Goal: Task Accomplishment & Management: Manage account settings

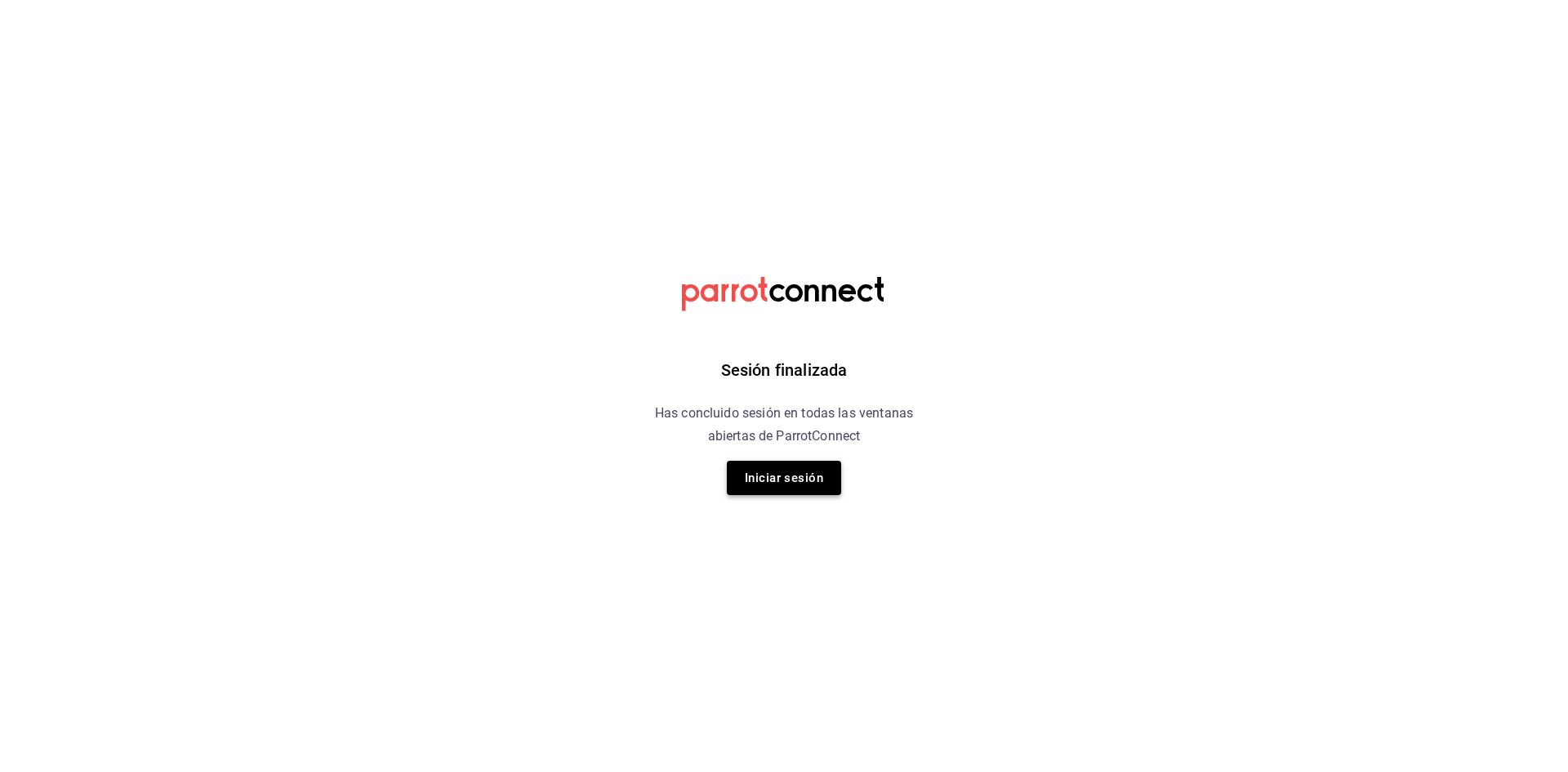
click at [802, 489] on button "Iniciar sesión" at bounding box center [784, 478] width 114 height 34
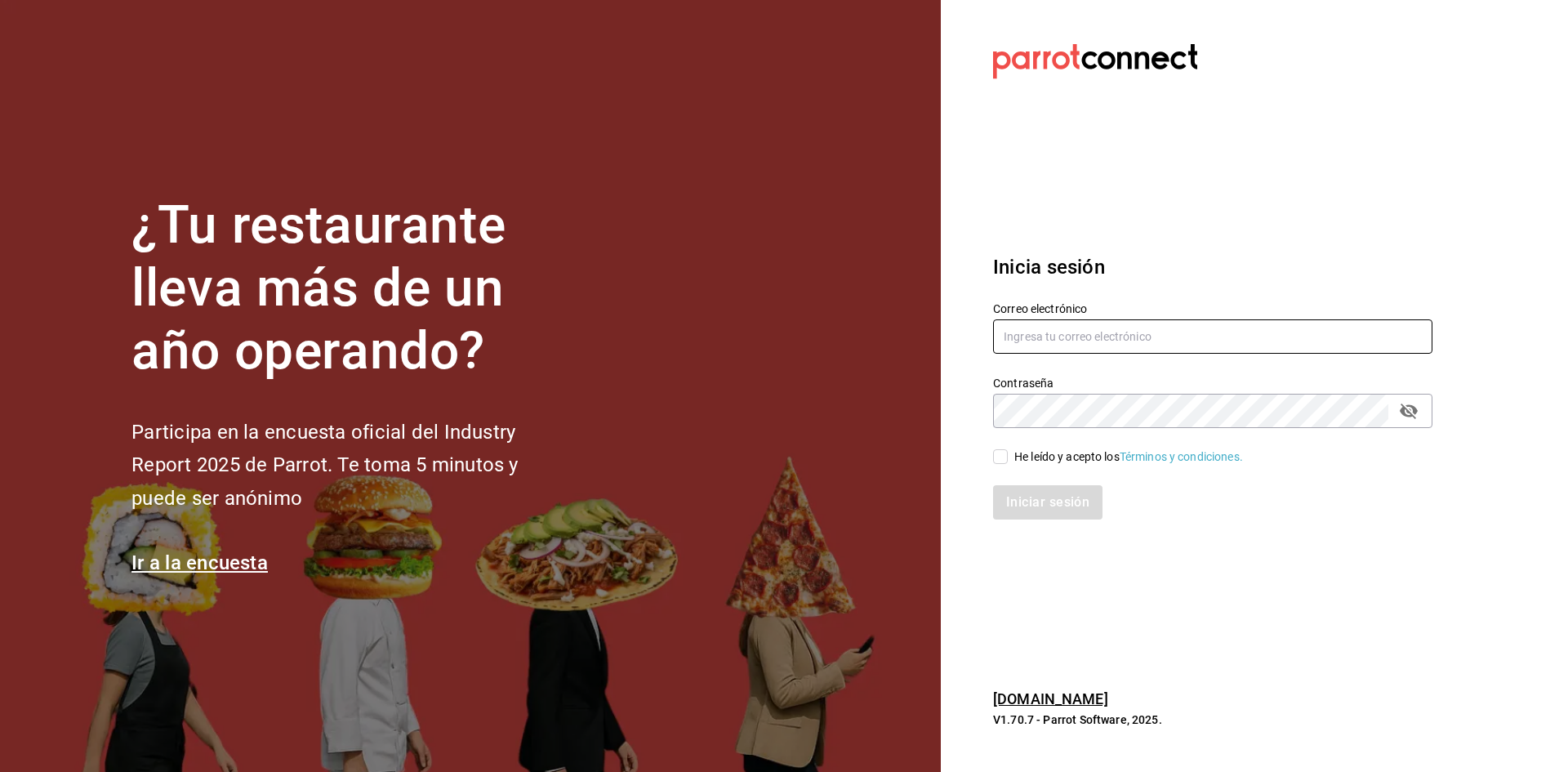
click at [1067, 334] on input "text" at bounding box center [1213, 336] width 440 height 34
type input "[EMAIL_ADDRESS][DOMAIN_NAME]"
click at [1017, 457] on div "He leído y acepto los Términos y condiciones." at bounding box center [1128, 456] width 229 height 17
click at [1008, 457] on input "He leído y acepto los Términos y condiciones." at bounding box center [1000, 456] width 15 height 15
checkbox input "true"
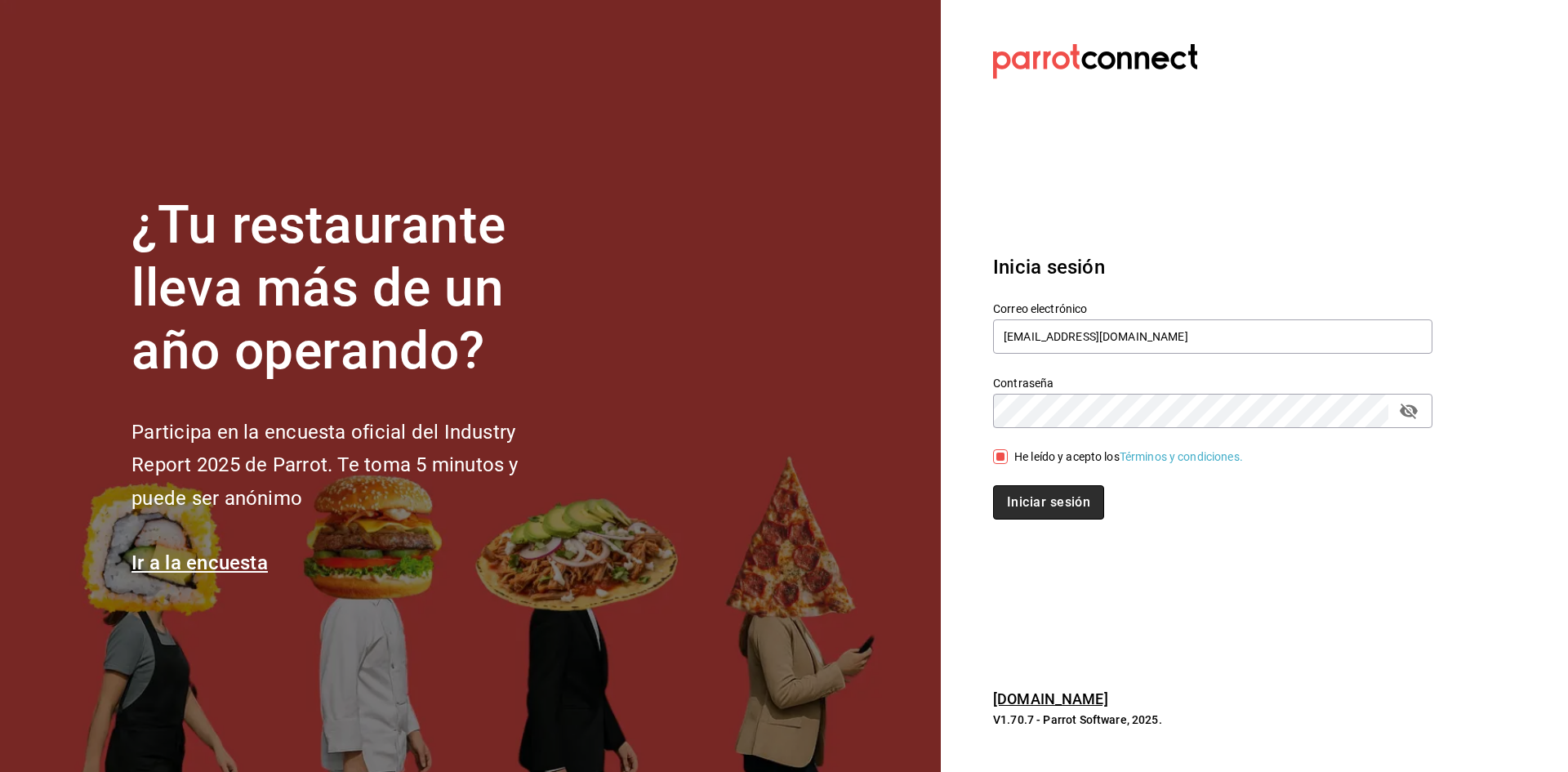
click at [1043, 512] on button "Iniciar sesión" at bounding box center [1048, 501] width 111 height 34
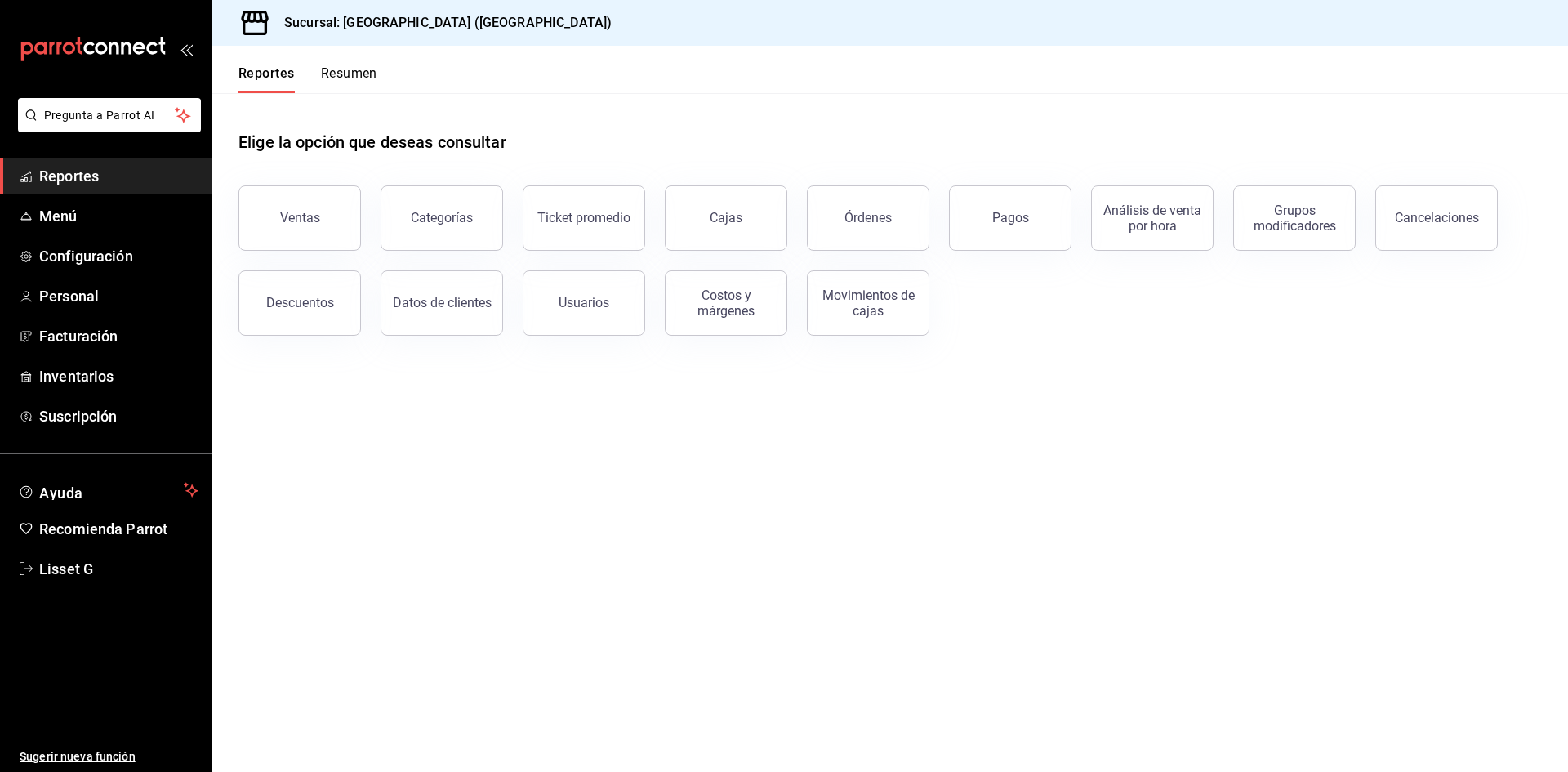
click at [119, 193] on ul "Reportes Menú Configuración Personal Facturación Inventarios Suscripción" at bounding box center [106, 295] width 212 height 275
click at [870, 220] on div "Órdenes" at bounding box center [868, 217] width 47 height 16
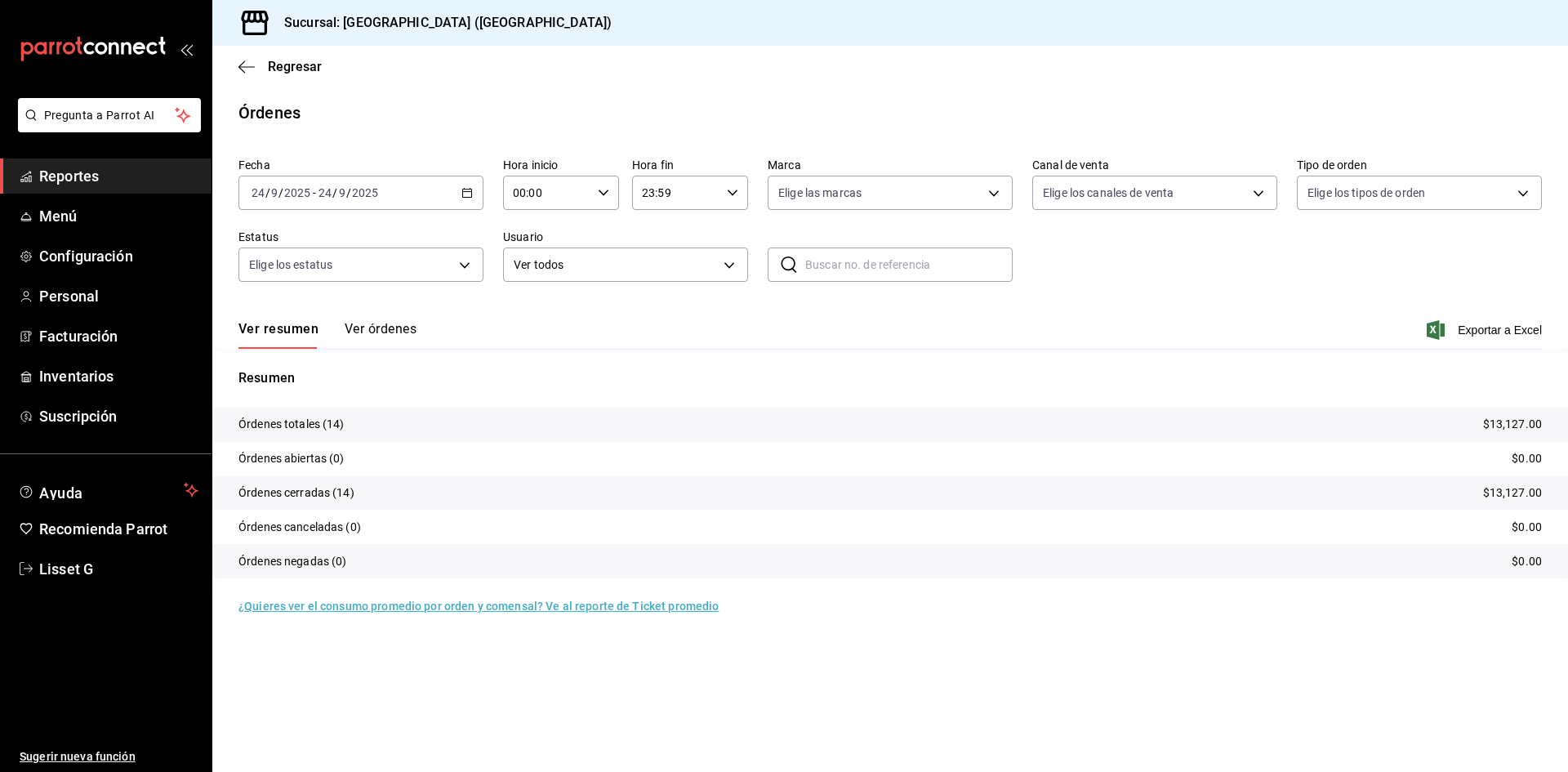
click at [409, 171] on div "Fecha [DATE] [DATE] - [DATE] [DATE]" at bounding box center [361, 183] width 245 height 52
click at [408, 185] on div "[DATE] [DATE] - [DATE] [DATE]" at bounding box center [361, 192] width 245 height 34
drag, startPoint x: 301, startPoint y: 276, endPoint x: 317, endPoint y: 267, distance: 18.4
click at [301, 277] on span "Ayer" at bounding box center [316, 279] width 127 height 17
